Goal: Check status: Check status

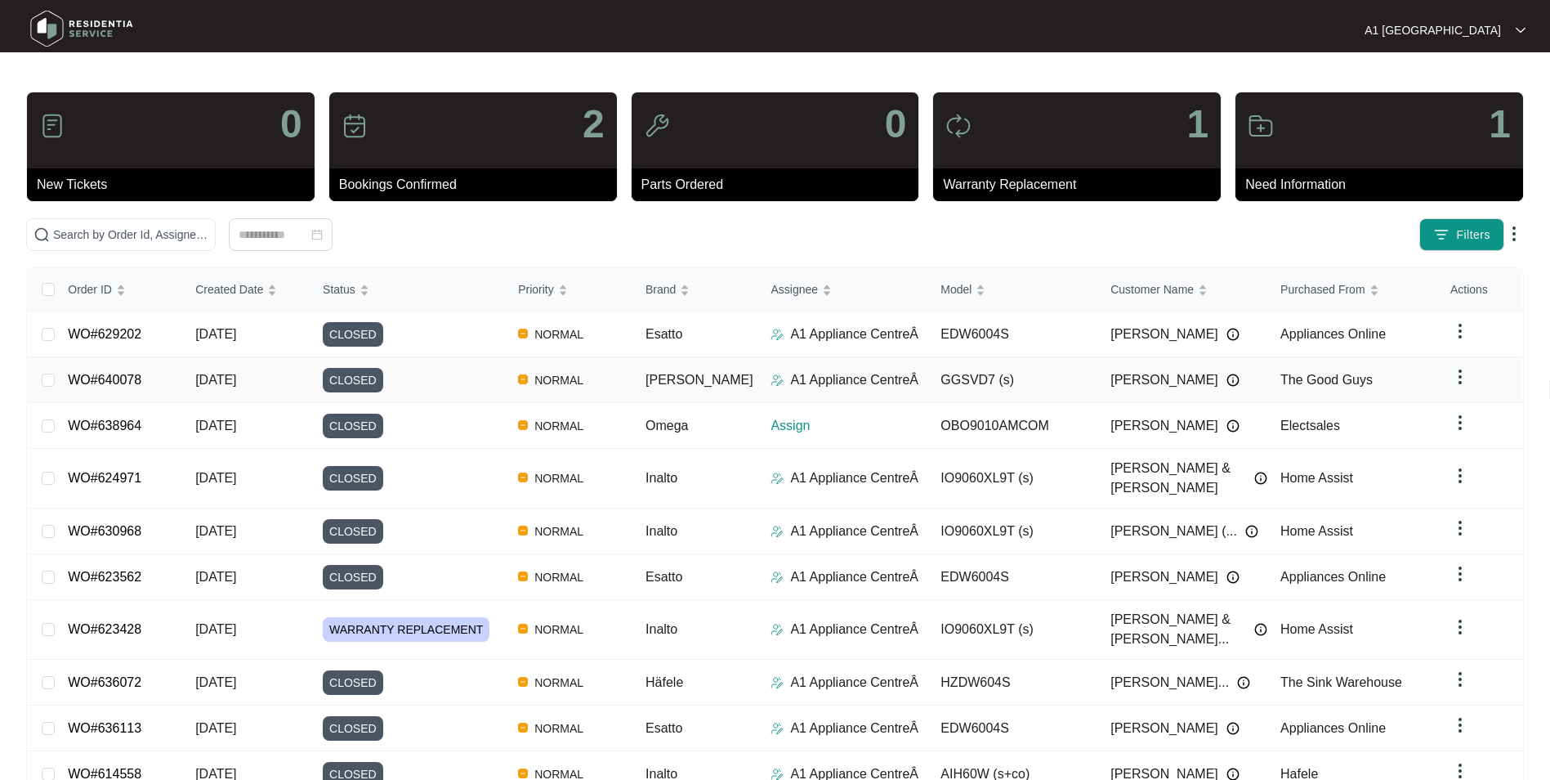
click at [154, 381] on td "WO#640078" at bounding box center [118, 380] width 127 height 46
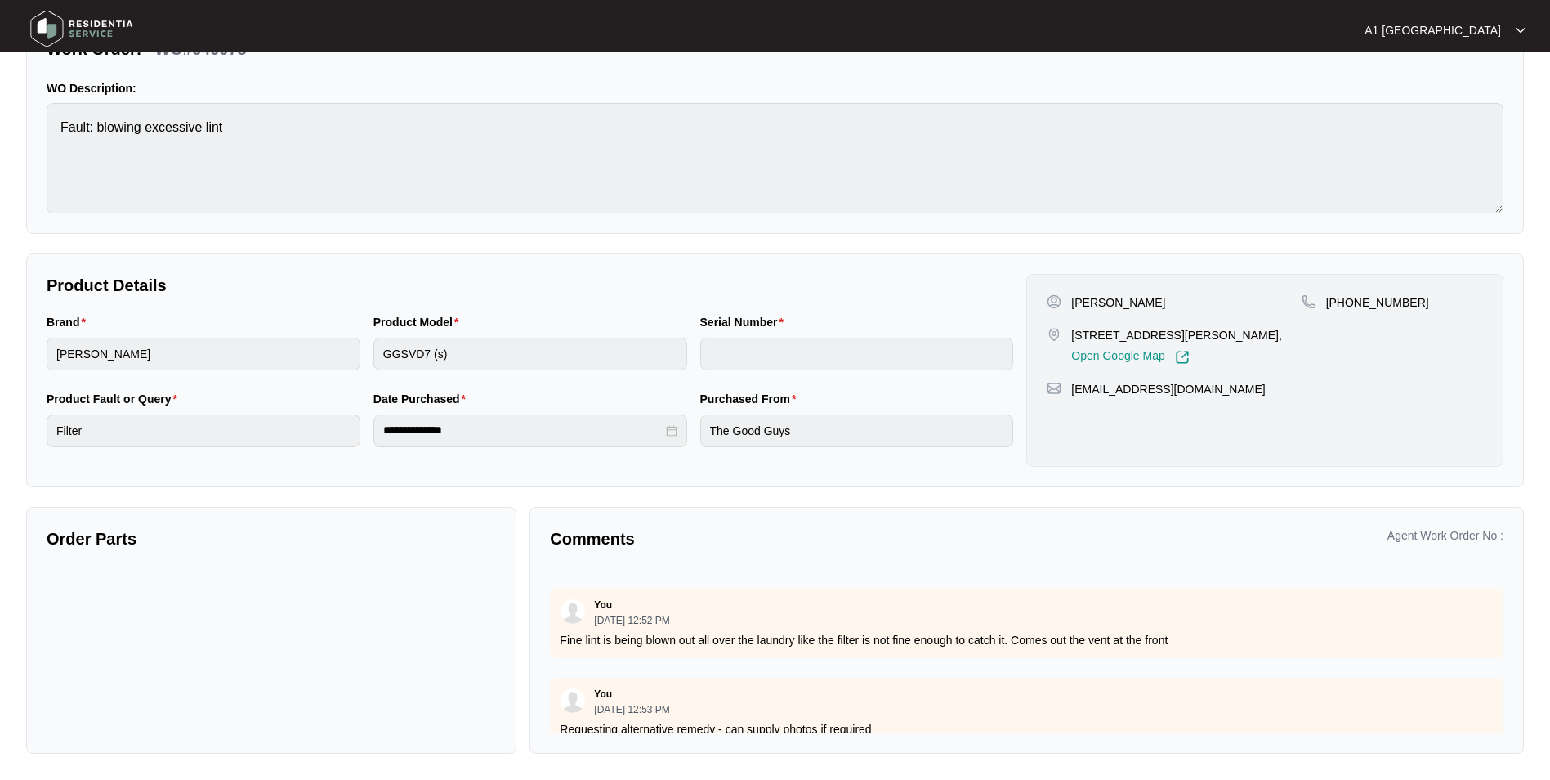
scroll to position [293, 0]
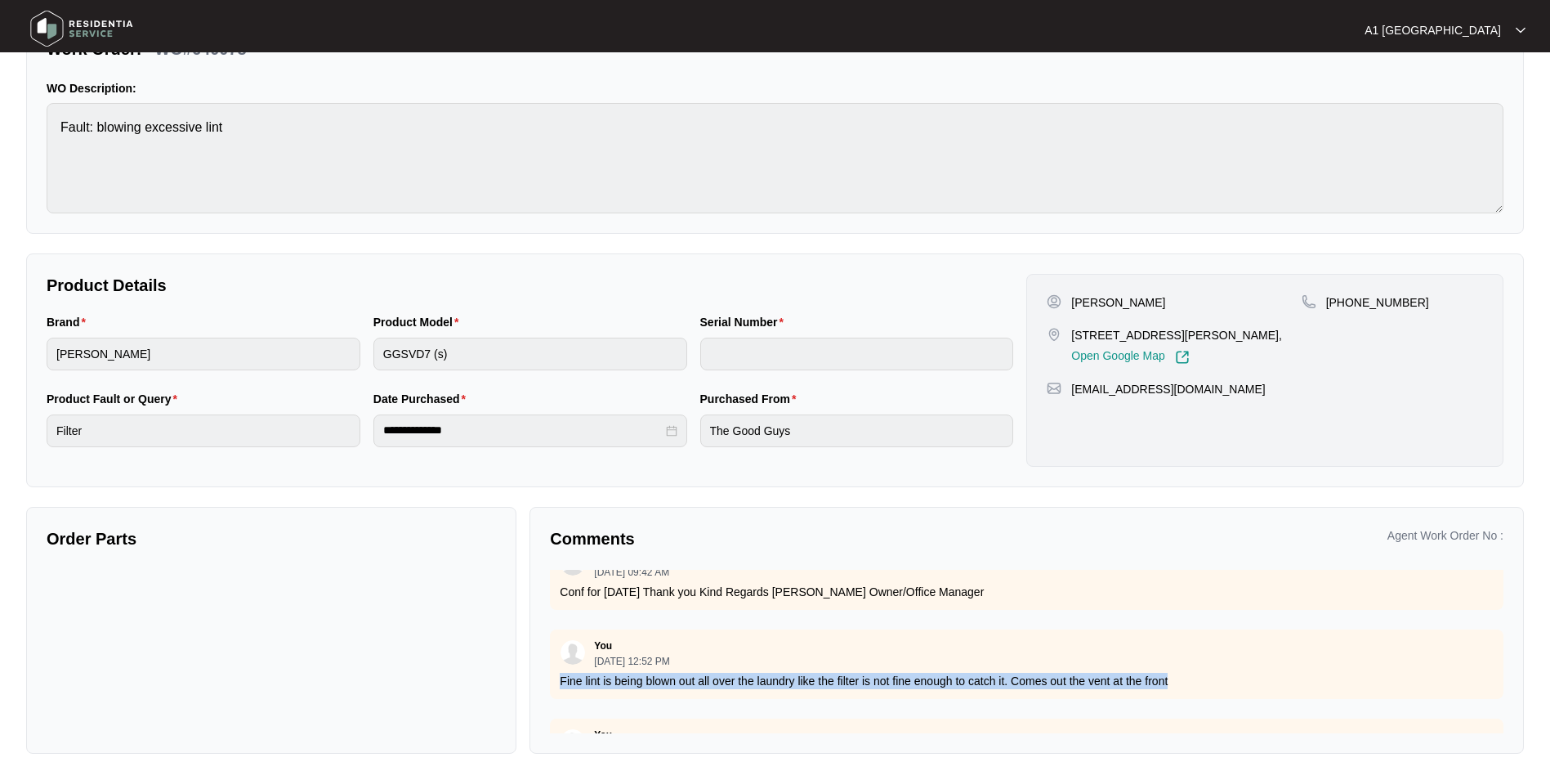
drag, startPoint x: 561, startPoint y: 686, endPoint x: 1233, endPoint y: 681, distance: 672.6
click at [1233, 681] on p "Fine lint is being blown out all over the laundry like the filter is not fine e…" at bounding box center [1027, 681] width 934 height 16
copy p "Fine lint is being blown out all over the laundry like the filter is not fine e…"
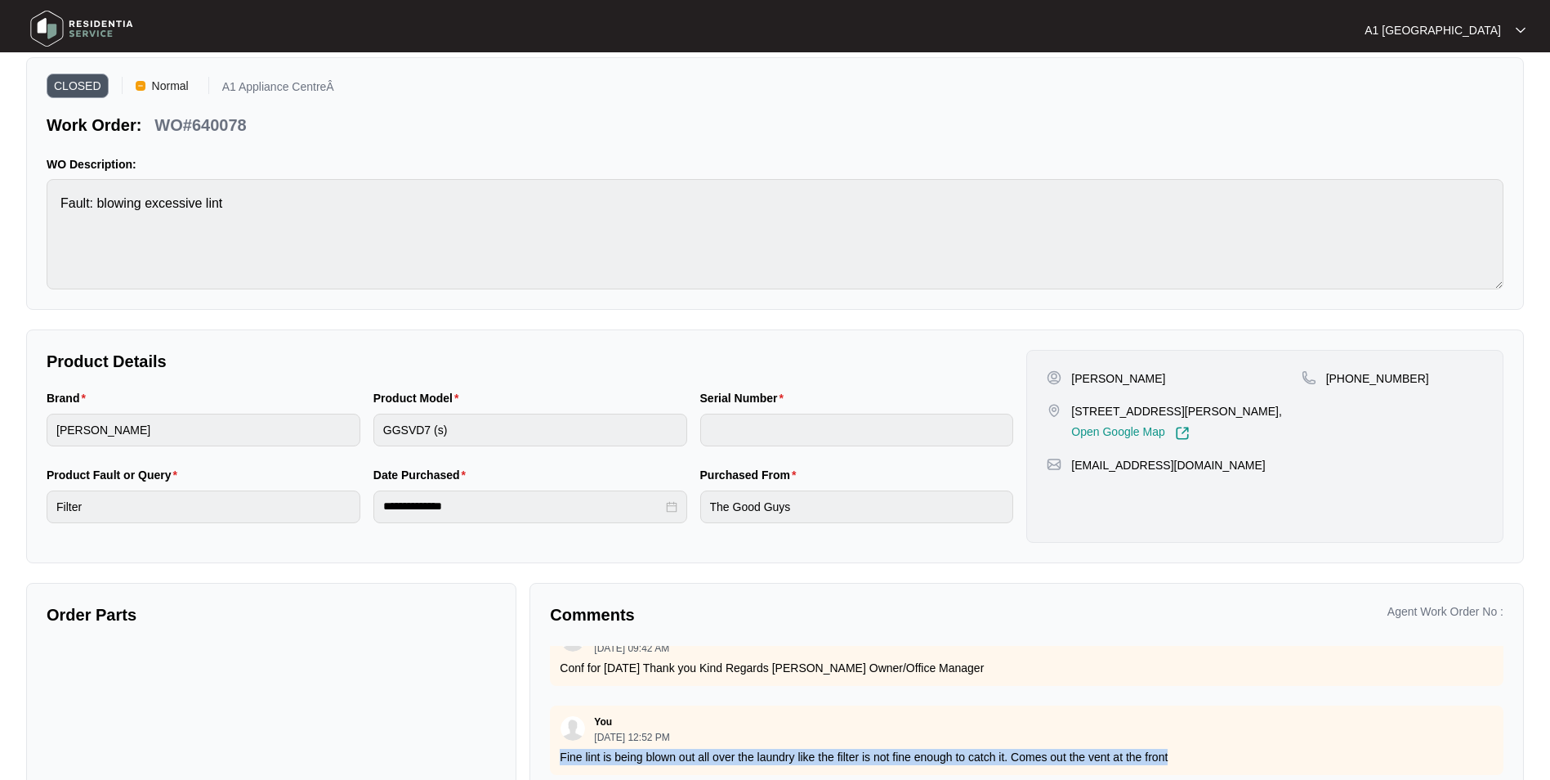
scroll to position [0, 0]
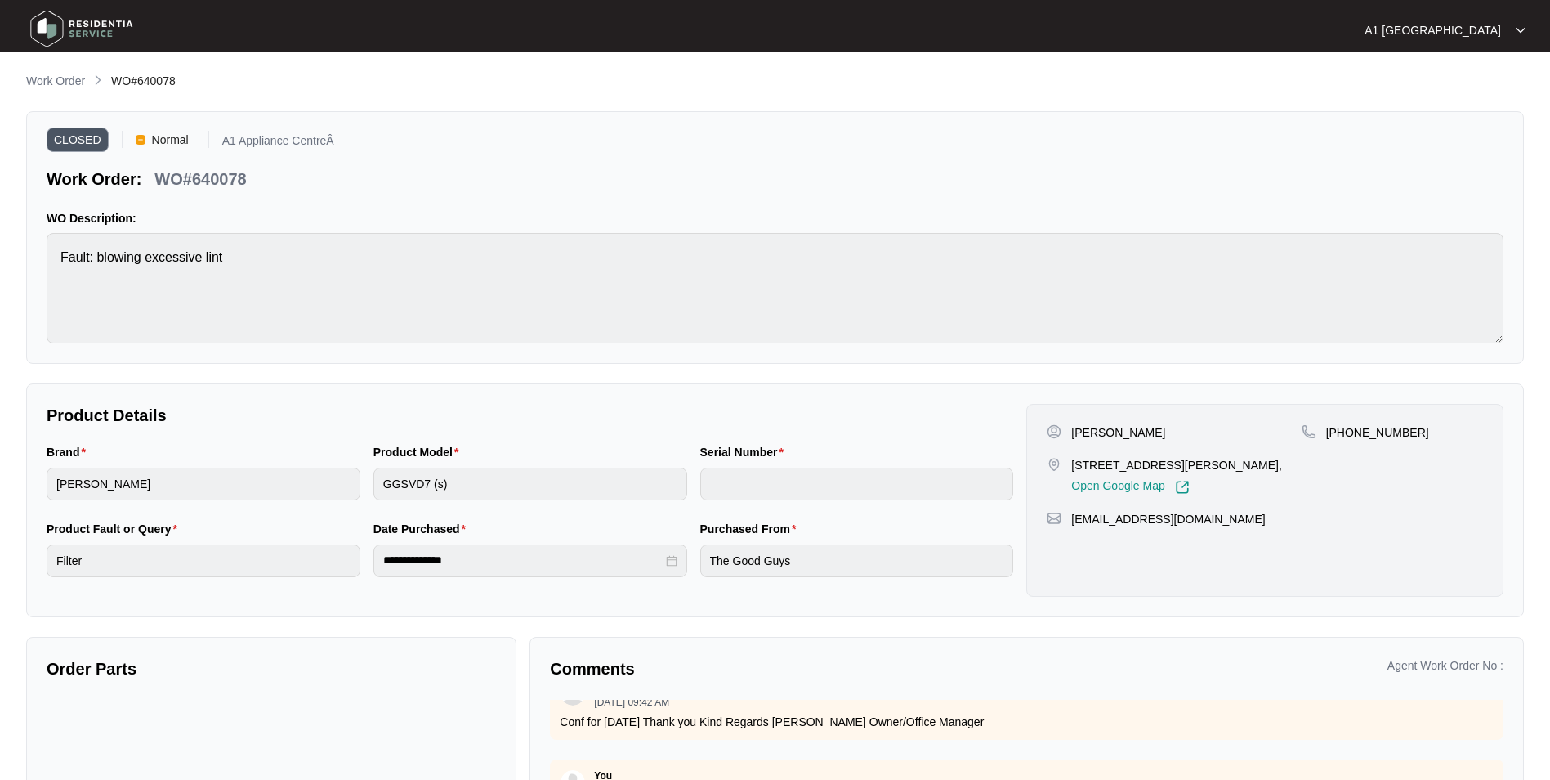
click at [48, 12] on img at bounding box center [82, 28] width 114 height 49
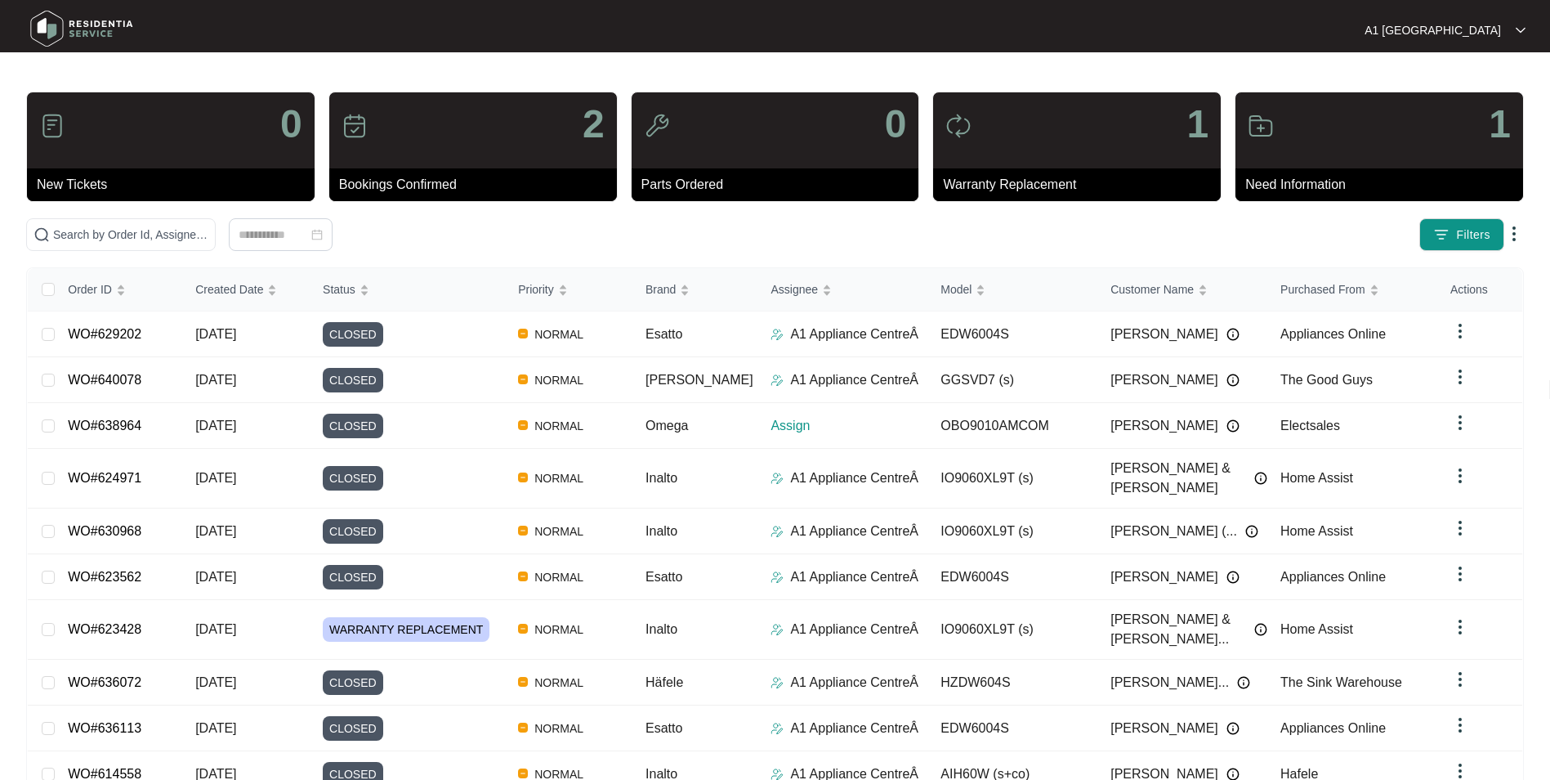
click at [47, 27] on img at bounding box center [82, 28] width 114 height 49
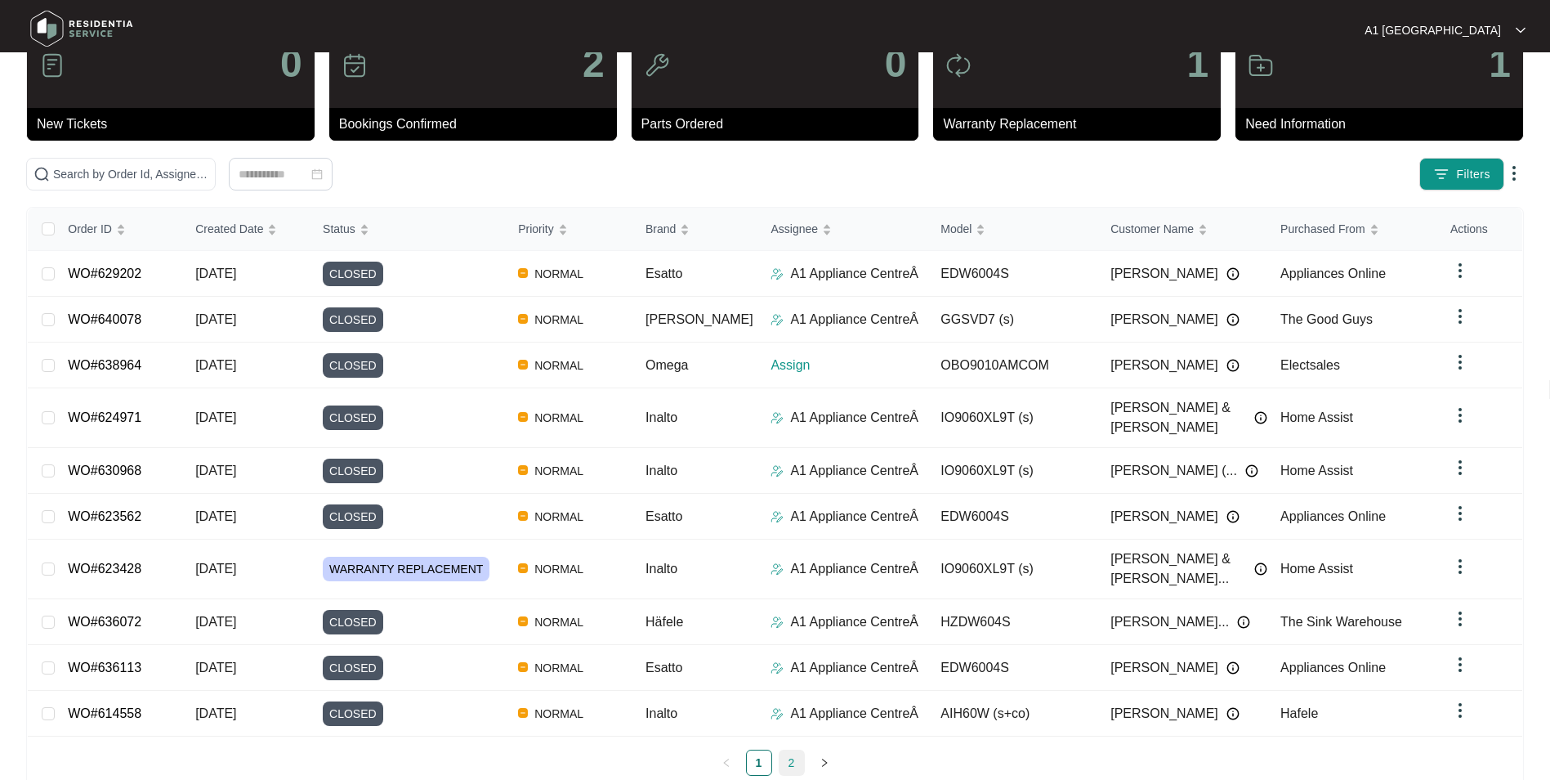
click at [783, 750] on link "2" at bounding box center [792, 762] width 25 height 25
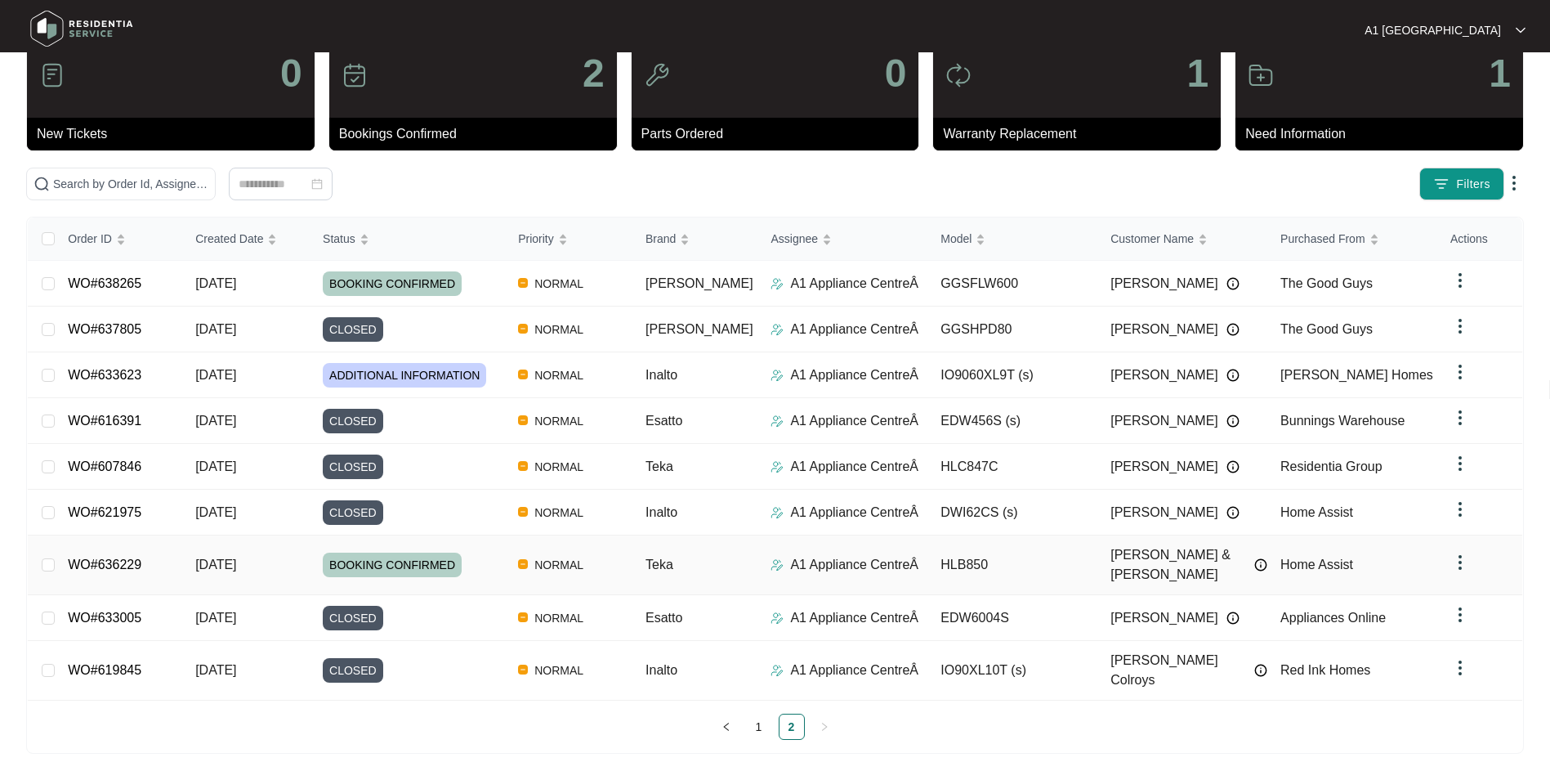
scroll to position [16, 0]
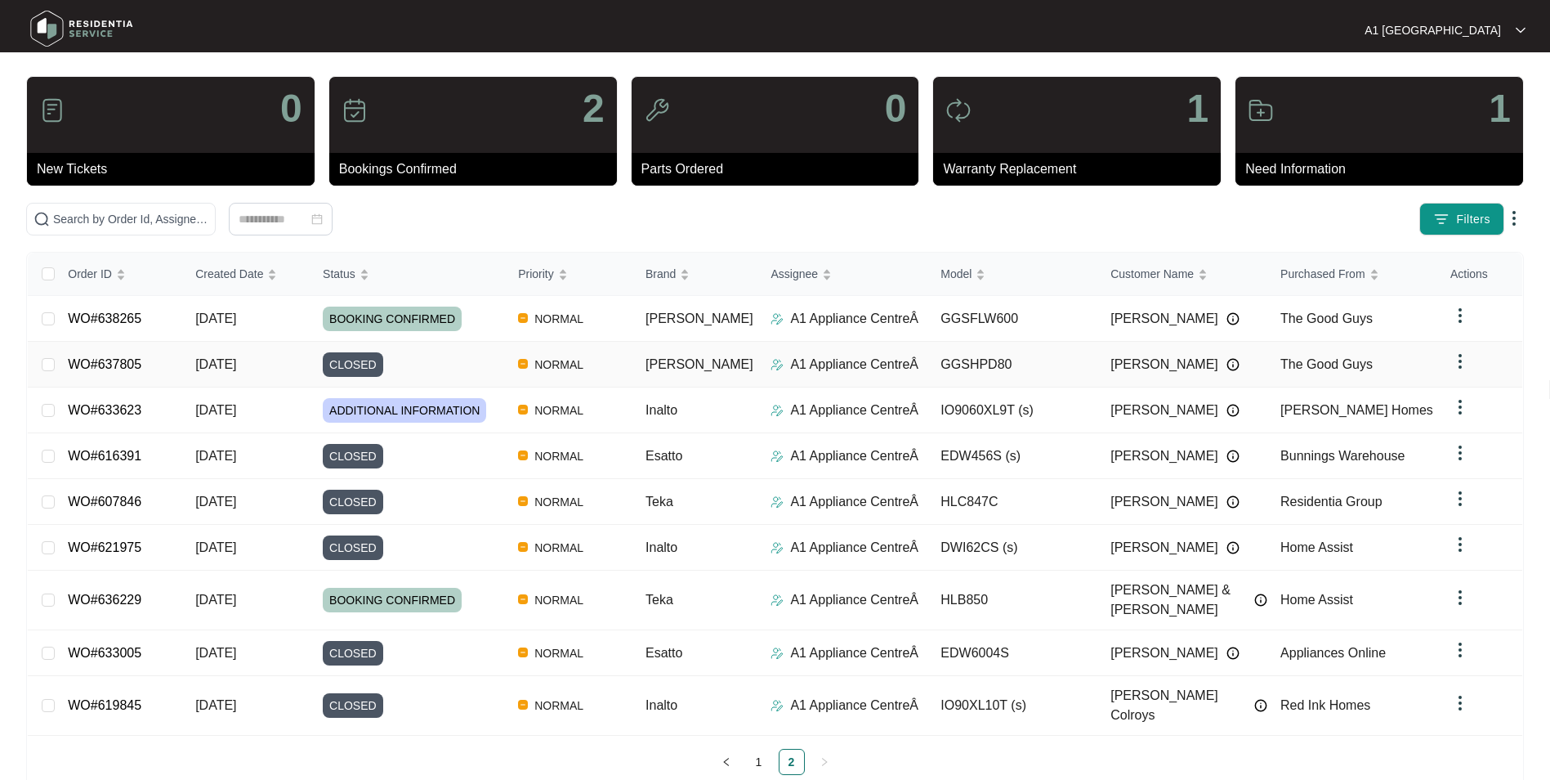
click at [488, 367] on div "CLOSED" at bounding box center [414, 364] width 182 height 25
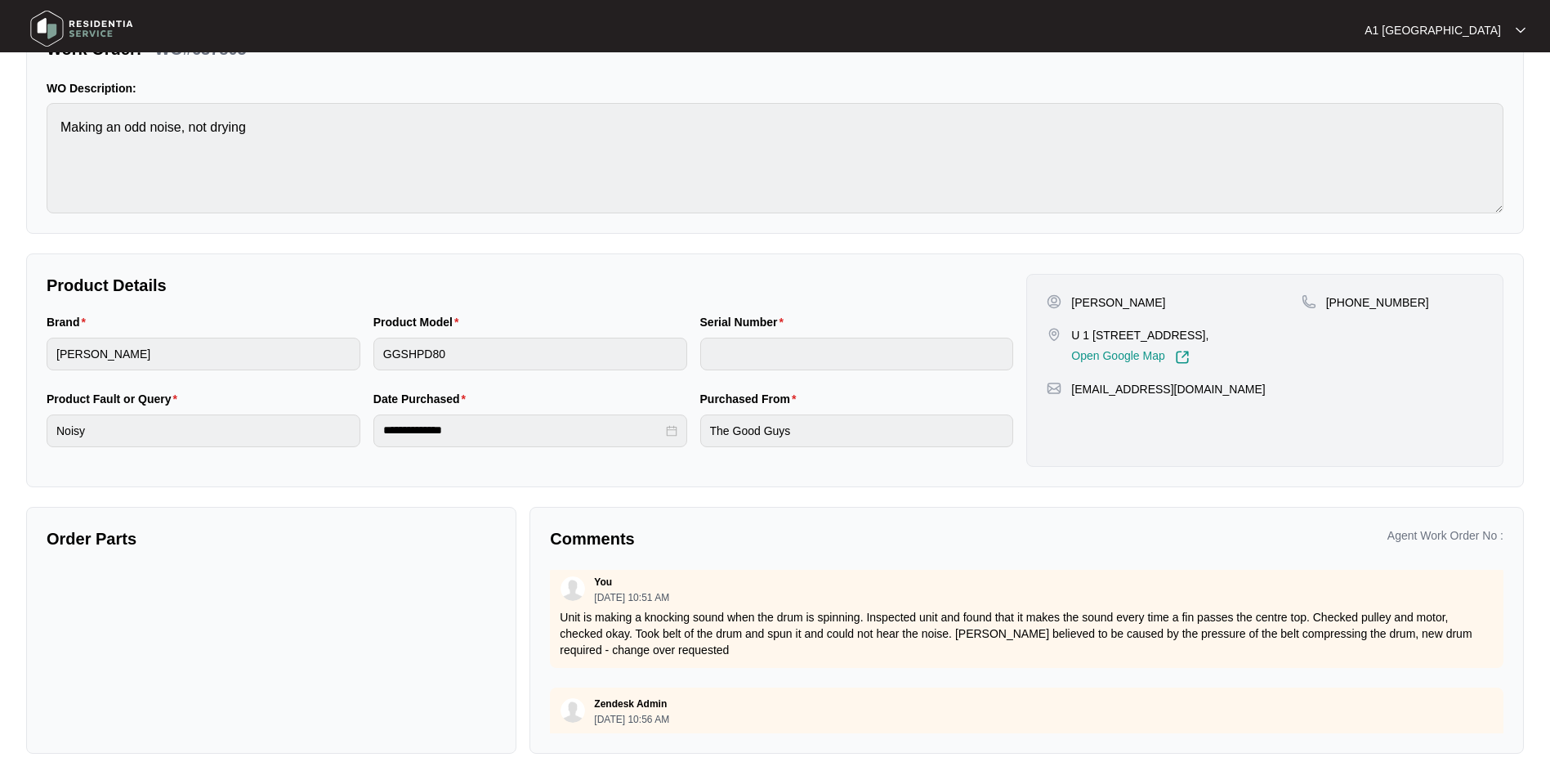
scroll to position [327, 0]
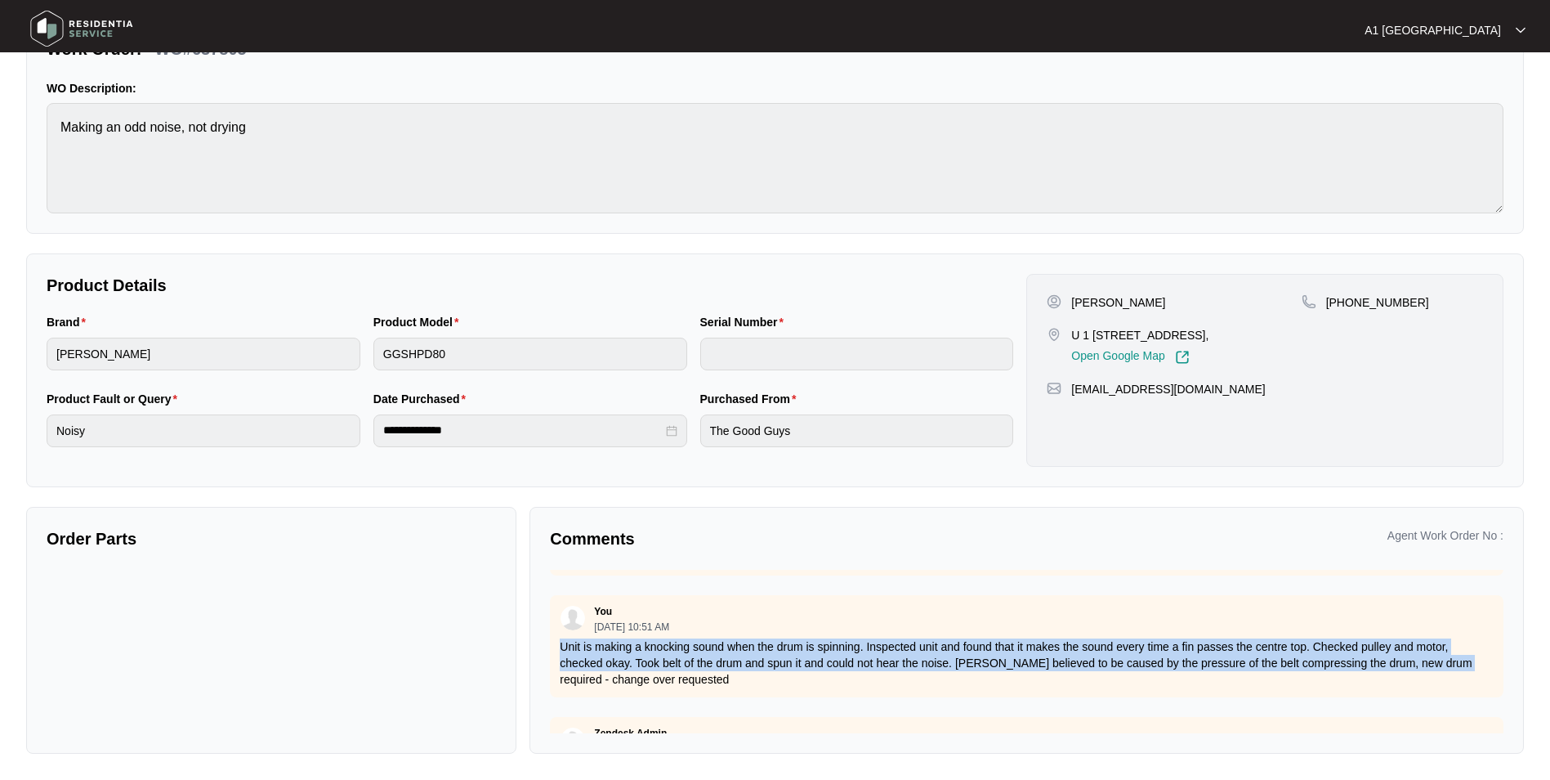
drag, startPoint x: 1444, startPoint y: 660, endPoint x: 559, endPoint y: 643, distance: 885.2
click at [559, 643] on div "You [DATE] 10:51 AM Unit is making a knocking sound when the drum is spinning. …" at bounding box center [1027, 646] width 954 height 102
copy p "Unit is making a knocking sound when the drum is spinning. Inspected unit and f…"
